Goal: Find specific page/section: Find specific page/section

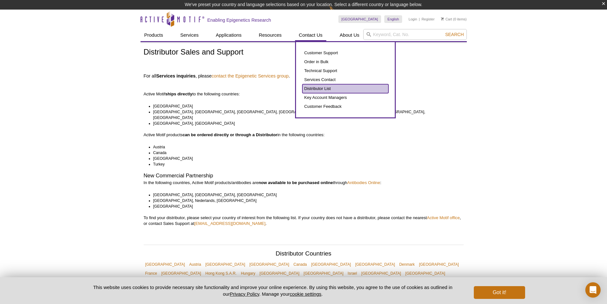
click at [317, 88] on link "Distributor List" at bounding box center [346, 88] width 86 height 9
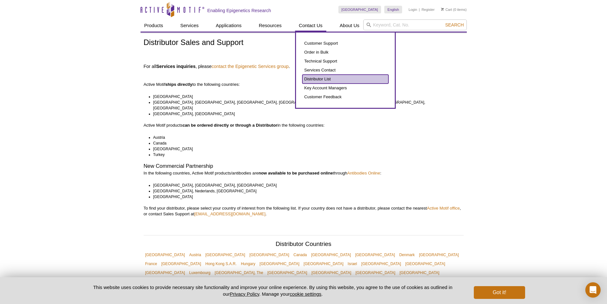
click at [320, 78] on link "Distributor List" at bounding box center [346, 79] width 86 height 9
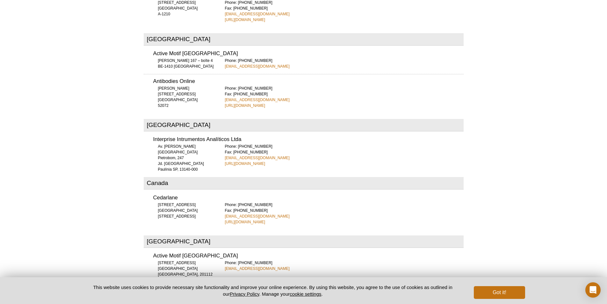
scroll to position [378, 0]
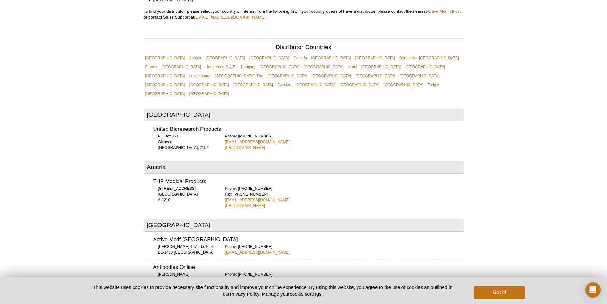
scroll to position [255, 0]
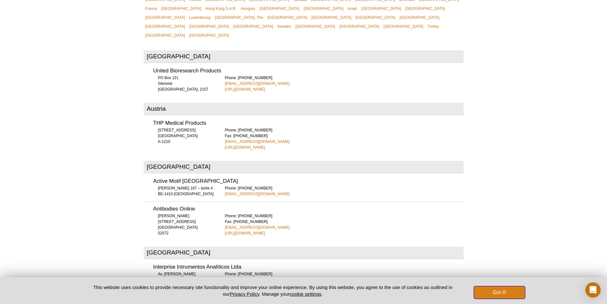
drag, startPoint x: 493, startPoint y: 291, endPoint x: 445, endPoint y: 273, distance: 51.7
click at [494, 291] on button "Got it!" at bounding box center [499, 292] width 51 height 13
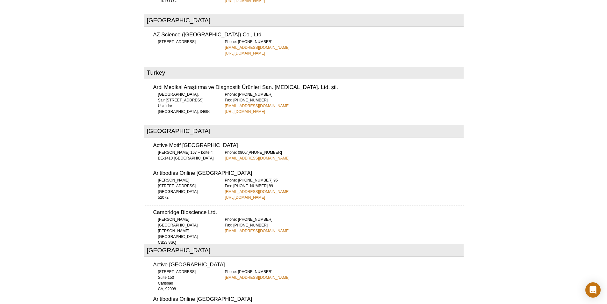
scroll to position [2564, 0]
